Goal: Transaction & Acquisition: Purchase product/service

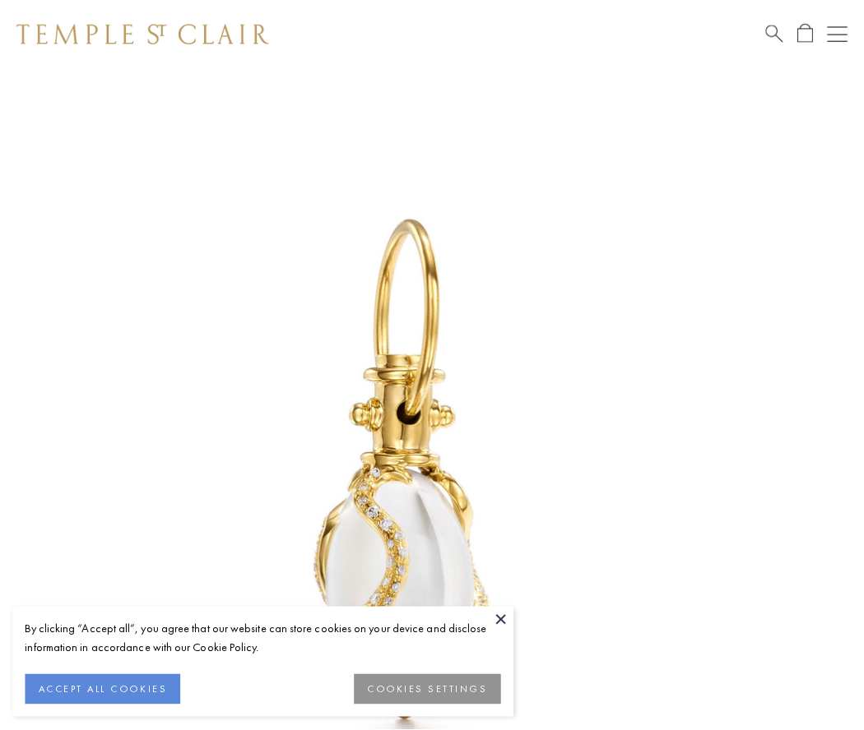
scroll to position [21, 0]
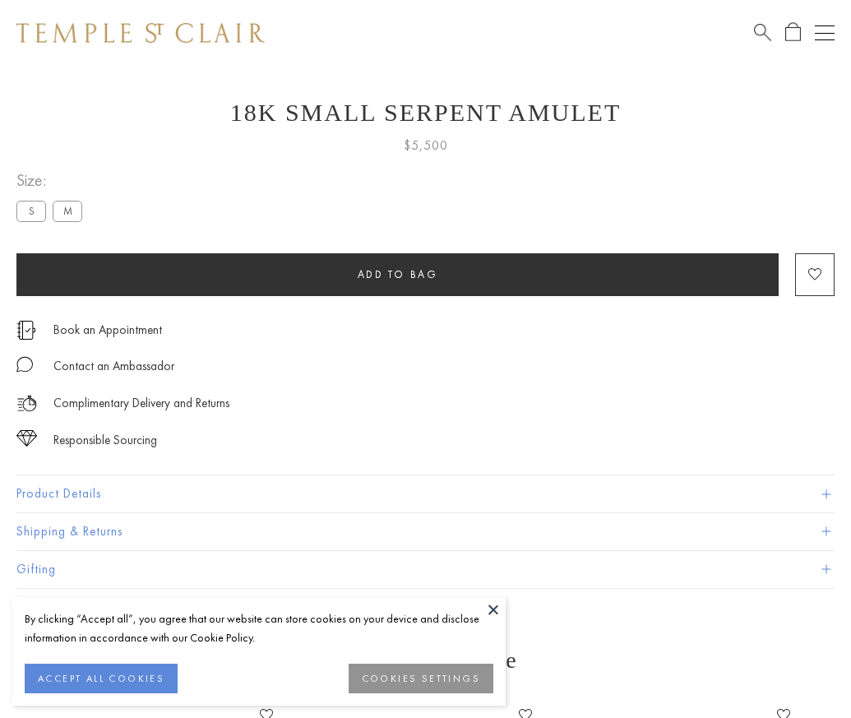
click at [397, 274] on span "Add to bag" at bounding box center [398, 274] width 81 height 14
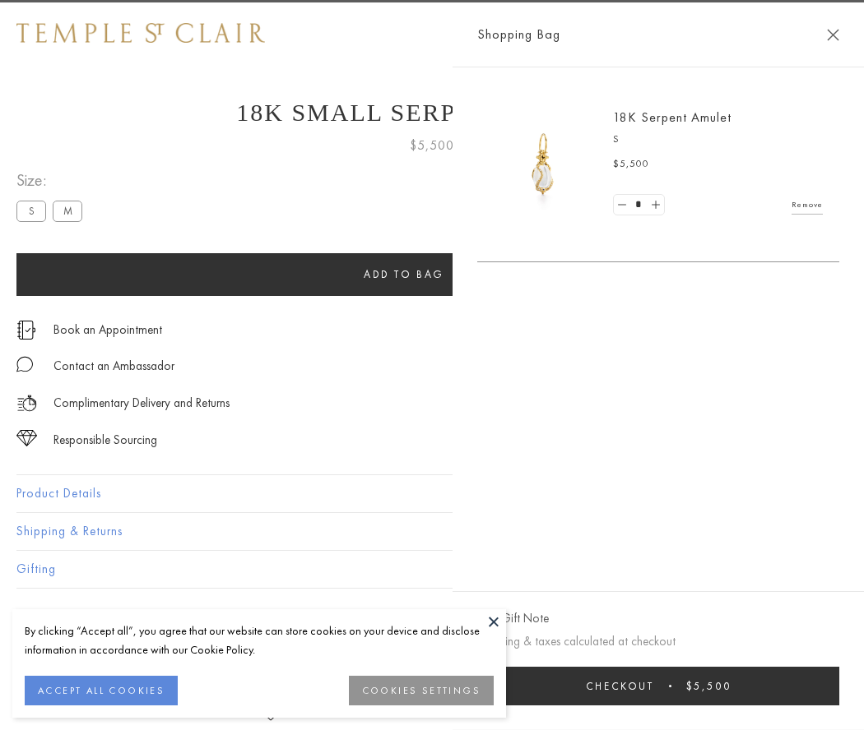
click at [669, 686] on button "Checkout $5,500" at bounding box center [658, 686] width 362 height 39
